Goal: Navigation & Orientation: Find specific page/section

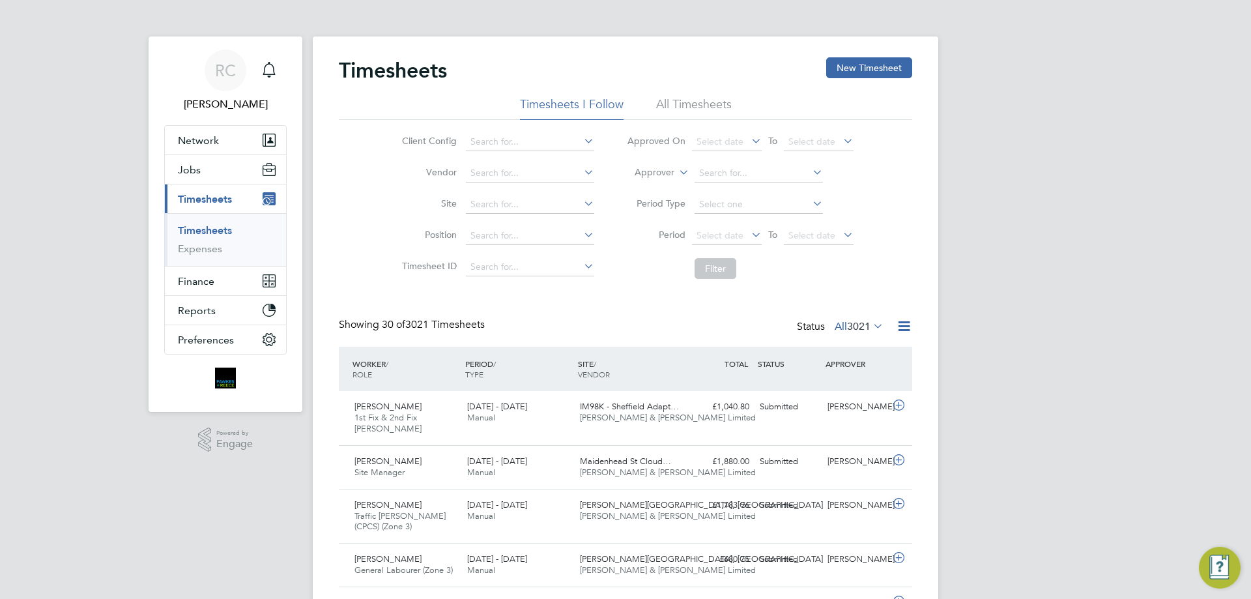
drag, startPoint x: 211, startPoint y: 32, endPoint x: 800, endPoint y: 34, distance: 589.1
click at [670, 109] on li "All Timesheets" at bounding box center [694, 107] width 76 height 23
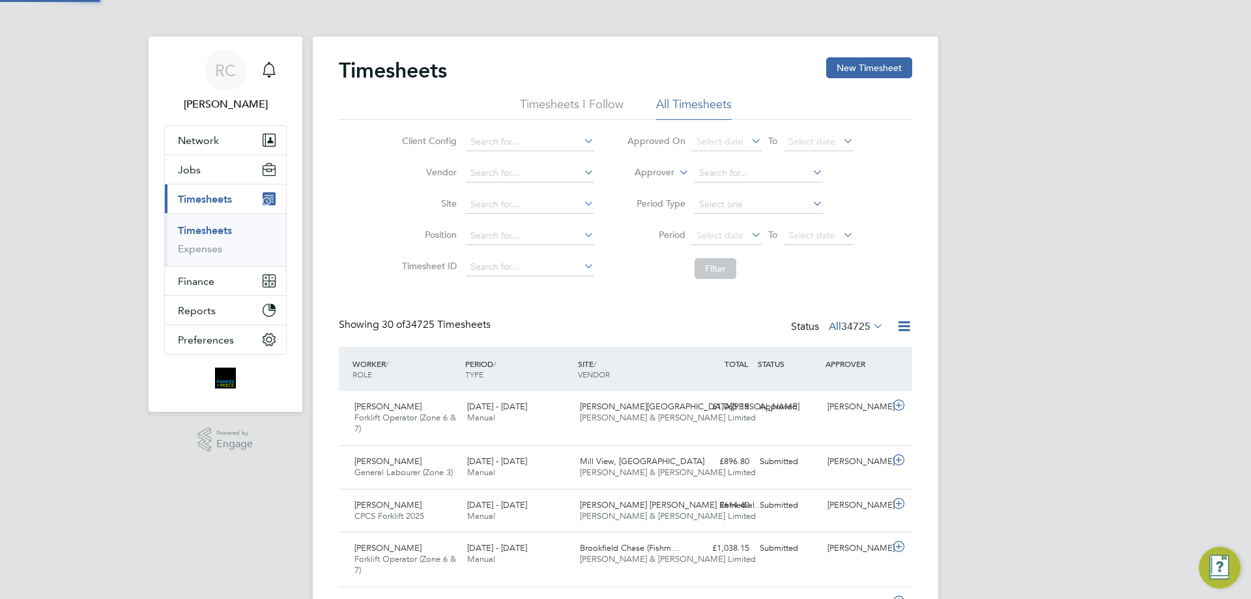
scroll to position [33, 113]
click at [593, 99] on li "Timesheets I Follow" at bounding box center [572, 107] width 104 height 23
